Goal: Information Seeking & Learning: Understand process/instructions

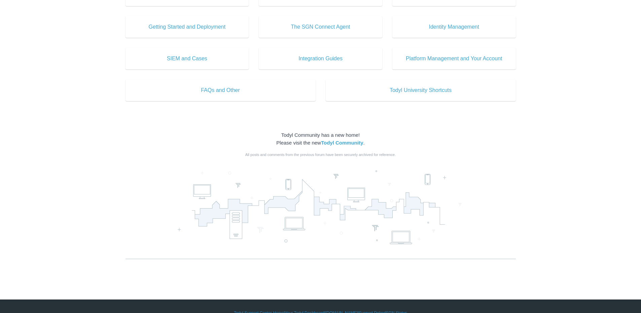
scroll to position [341, 0]
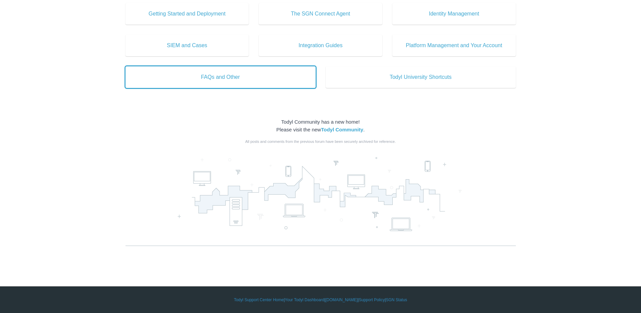
drag, startPoint x: 218, startPoint y: 80, endPoint x: 225, endPoint y: 88, distance: 10.5
click at [218, 80] on span "FAQs and Other" at bounding box center [221, 77] width 170 height 8
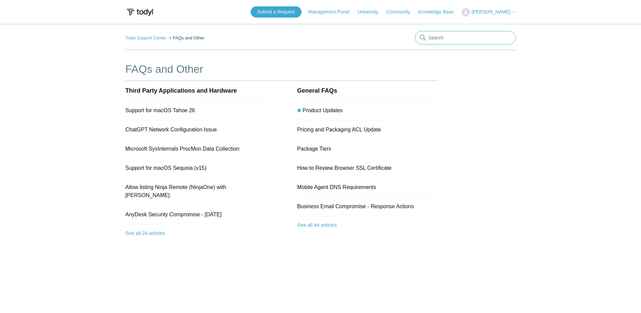
click at [447, 40] on input "Search" at bounding box center [465, 37] width 101 height 13
type input "remove"
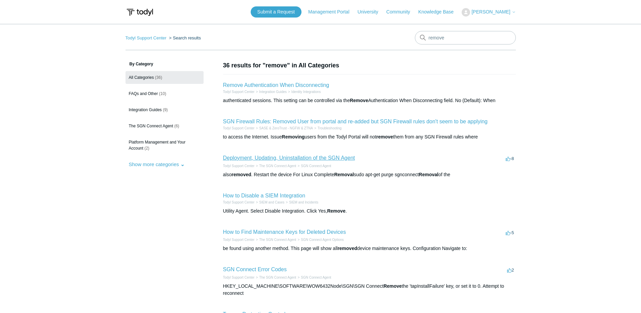
click at [296, 156] on link "Deployment, Updating, Uninstallation of the SGN Agent" at bounding box center [289, 158] width 132 height 6
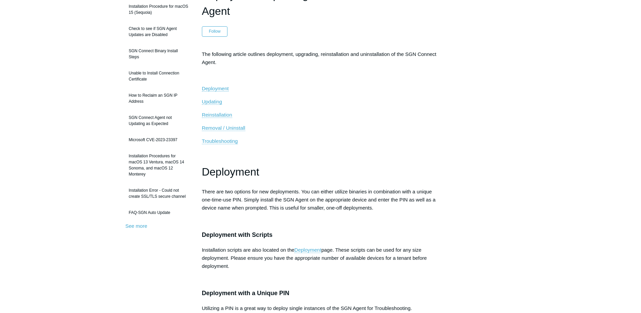
scroll to position [67, 0]
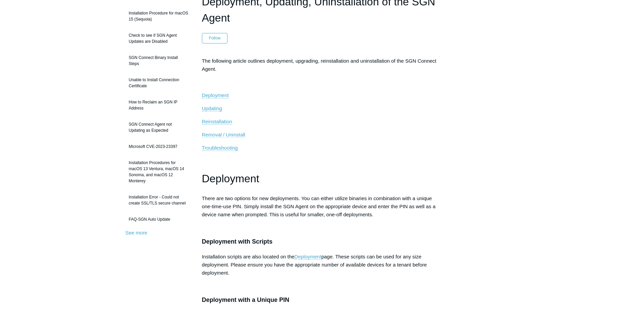
click at [226, 137] on span "Removal / Uninstall" at bounding box center [223, 135] width 43 height 6
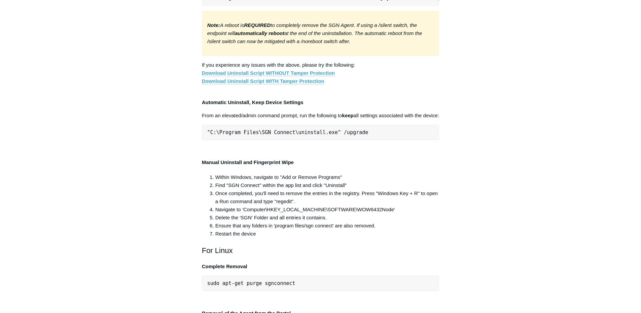
scroll to position [1310, 0]
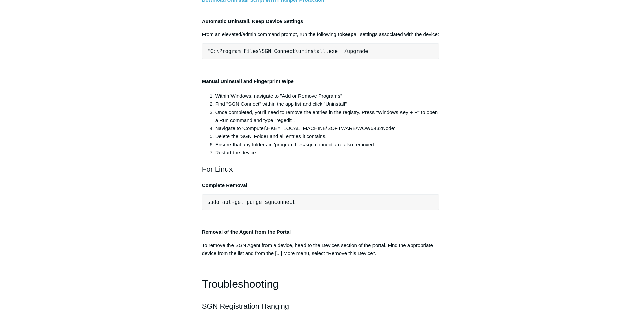
drag, startPoint x: 348, startPoint y: 143, endPoint x: 184, endPoint y: 143, distance: 164.0
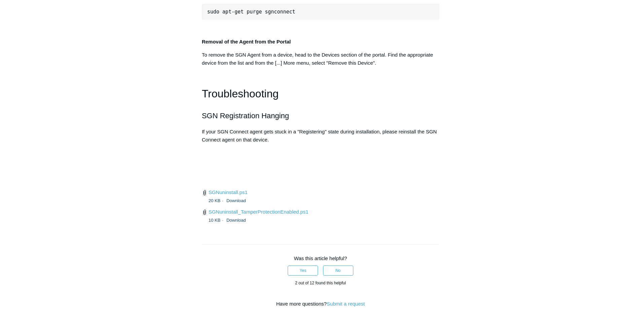
scroll to position [1546, 0]
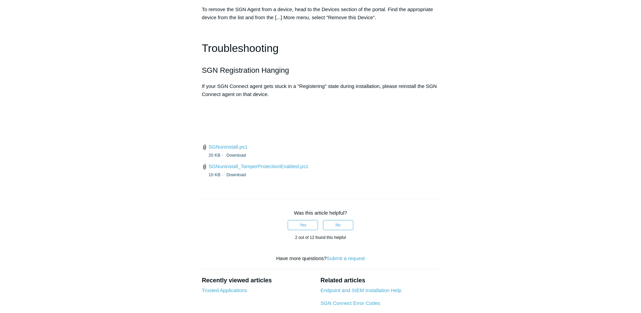
drag, startPoint x: 224, startPoint y: 176, endPoint x: 389, endPoint y: 179, distance: 165.4
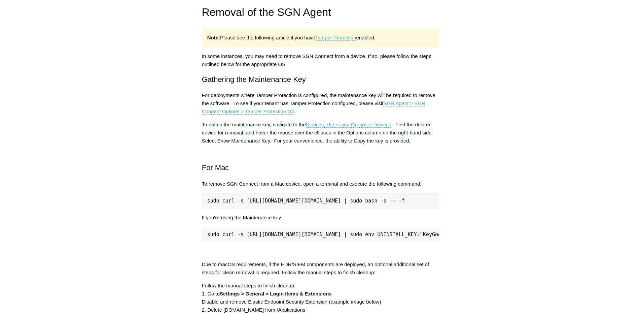
scroll to position [67, 0]
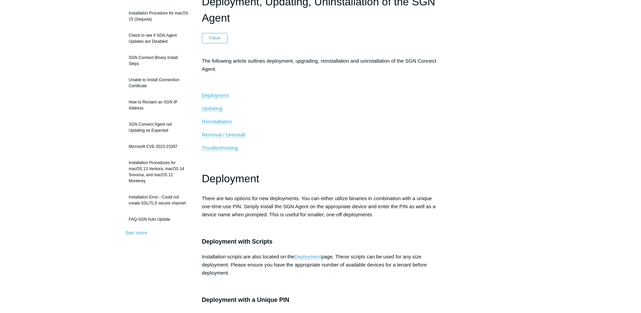
click at [216, 121] on span "Reinstallation" at bounding box center [217, 122] width 30 height 6
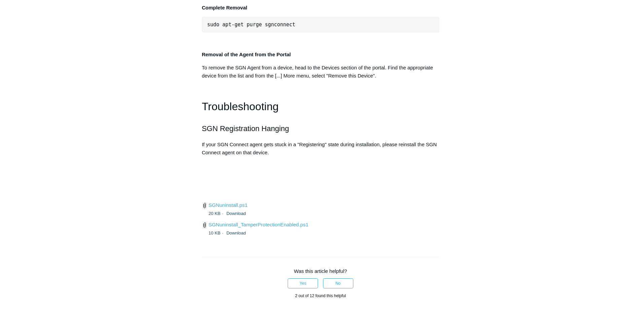
scroll to position [1524, 0]
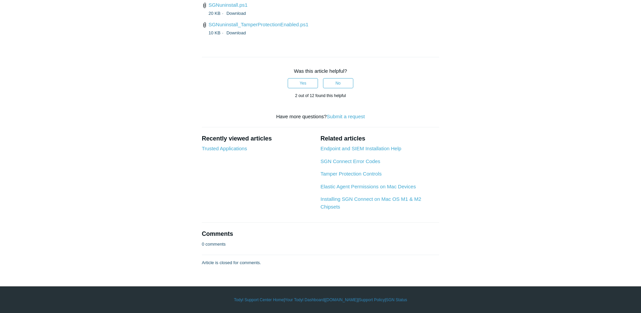
scroll to position [1659, 0]
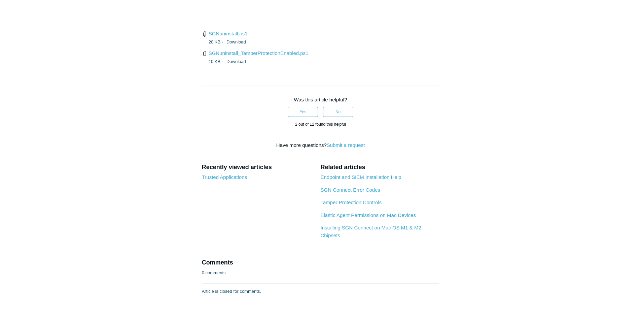
drag, startPoint x: 228, startPoint y: 174, endPoint x: 339, endPoint y: 177, distance: 110.5
